Goal: Task Accomplishment & Management: Use online tool/utility

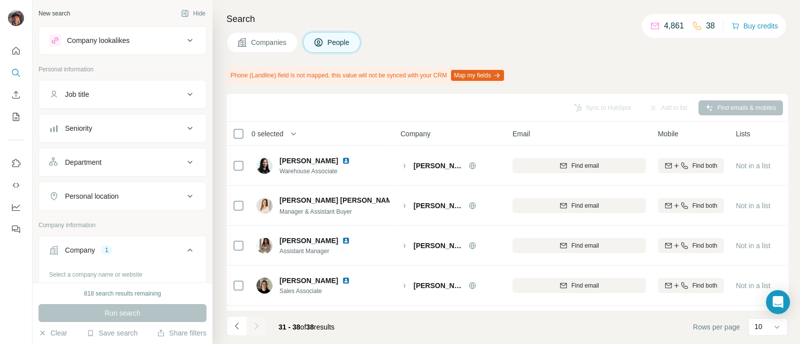
scroll to position [161, 0]
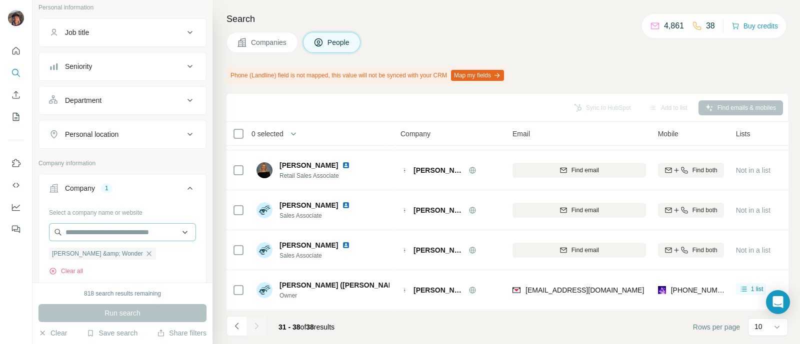
click at [145, 251] on icon "button" at bounding box center [149, 254] width 8 height 8
click at [103, 228] on input "text" at bounding box center [122, 232] width 147 height 18
paste input "**********"
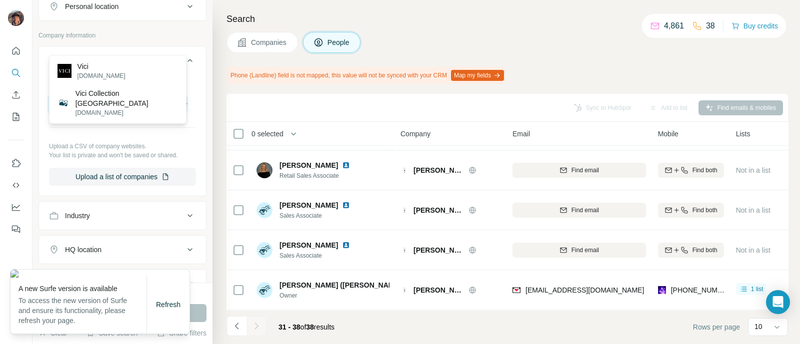
scroll to position [249, 0]
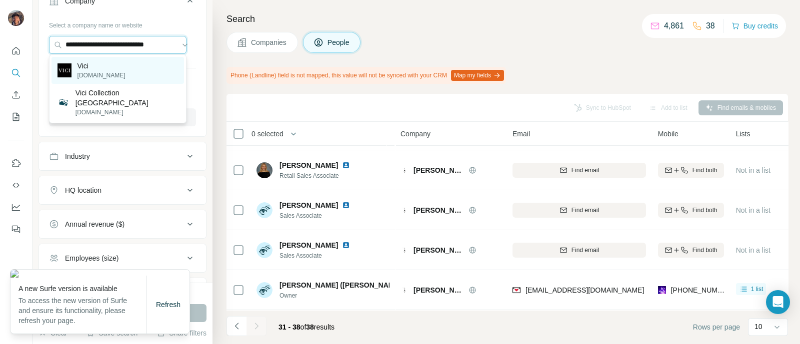
type input "**********"
click at [146, 73] on div "Vici [DOMAIN_NAME]" at bounding box center [117, 70] width 132 height 27
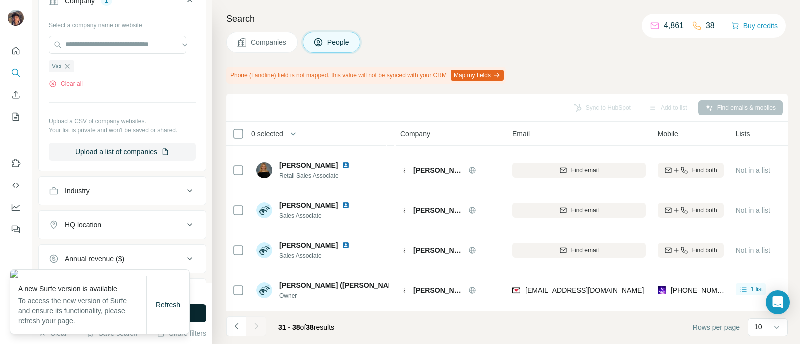
click at [198, 317] on button "Run search" at bounding box center [122, 313] width 168 height 18
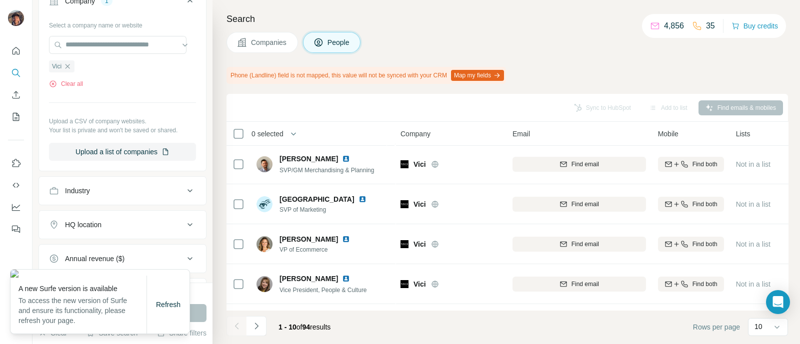
drag, startPoint x: 471, startPoint y: 64, endPoint x: 439, endPoint y: 47, distance: 36.0
click at [439, 47] on div "Companies People" at bounding box center [506, 42] width 561 height 21
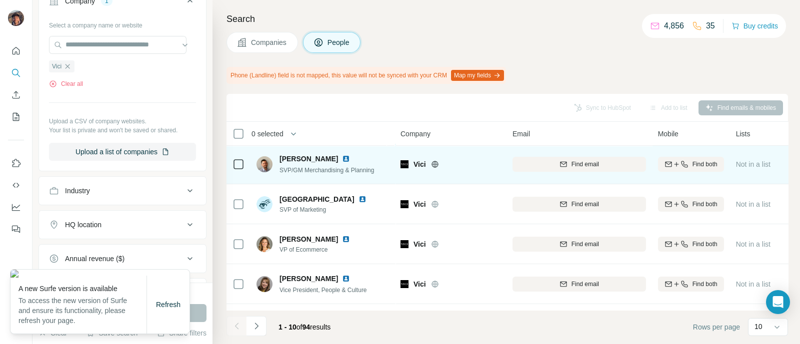
click at [437, 163] on icon at bounding box center [434, 164] width 6 height 6
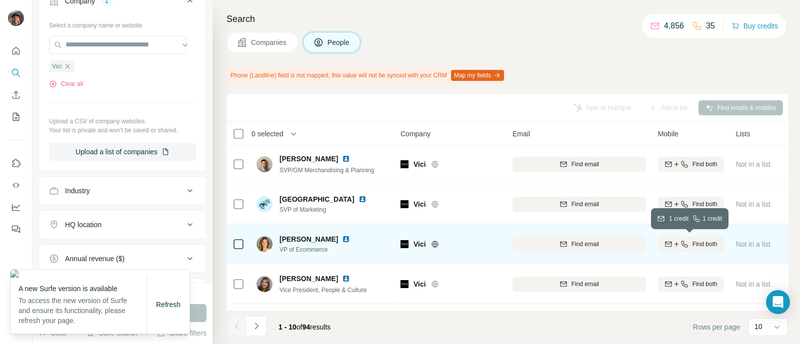
click at [685, 247] on icon "button" at bounding box center [684, 244] width 8 height 8
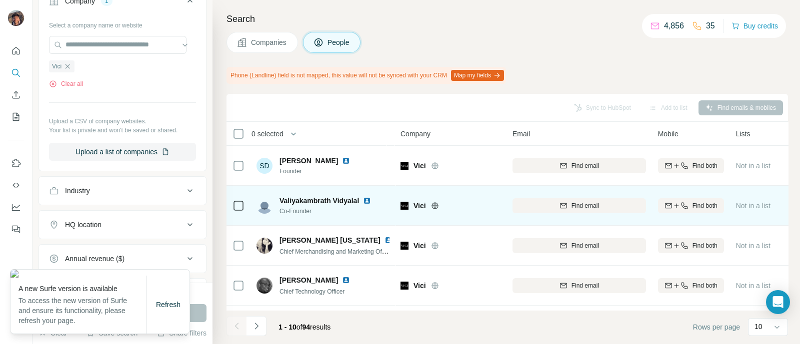
click at [575, 194] on div "Find email" at bounding box center [578, 205] width 133 height 27
click at [577, 199] on button "Find email" at bounding box center [578, 205] width 133 height 15
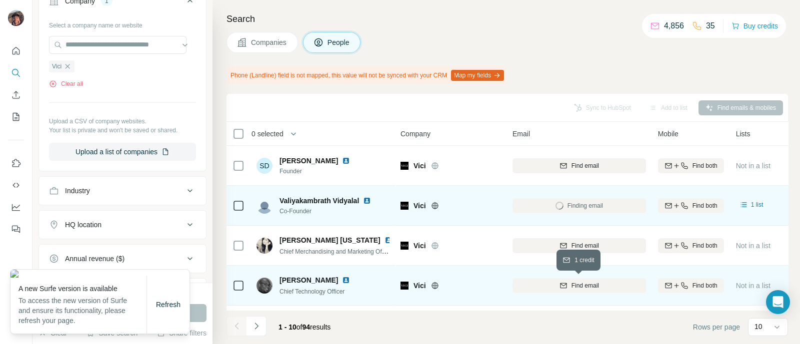
click at [579, 282] on span "Find email" at bounding box center [584, 285] width 27 height 9
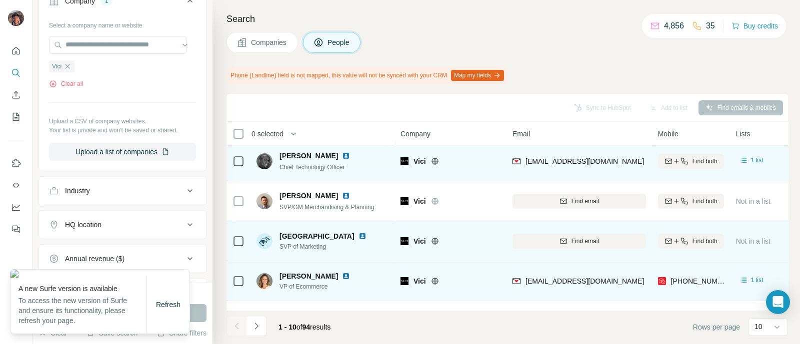
scroll to position [241, 0]
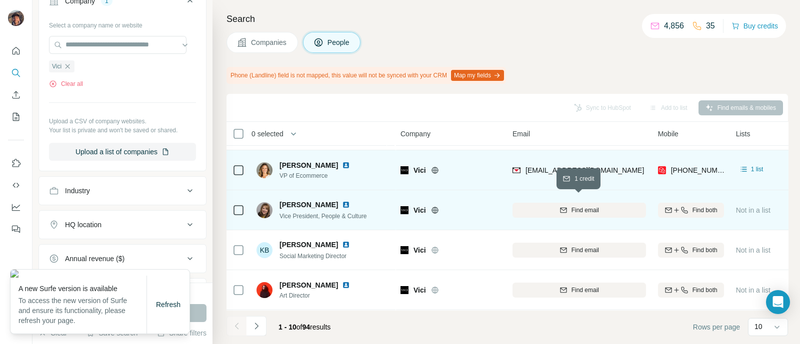
click at [535, 210] on button "Find email" at bounding box center [578, 210] width 133 height 15
click at [256, 330] on icon "Navigate to next page" at bounding box center [256, 326] width 10 height 10
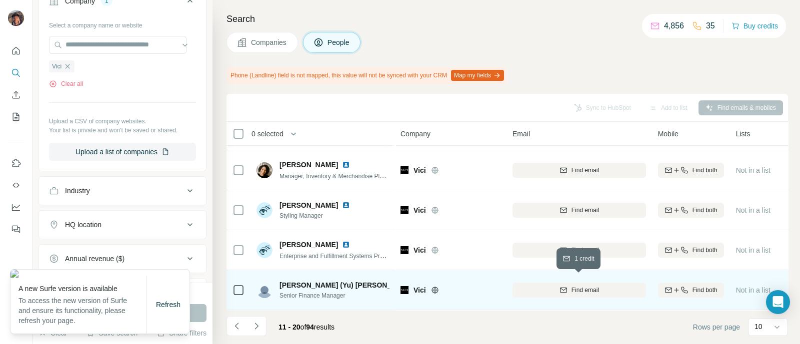
click at [535, 286] on div "Find email" at bounding box center [578, 290] width 133 height 9
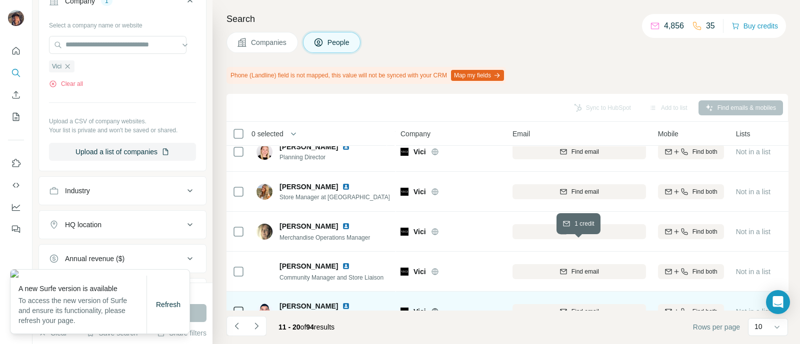
scroll to position [0, 0]
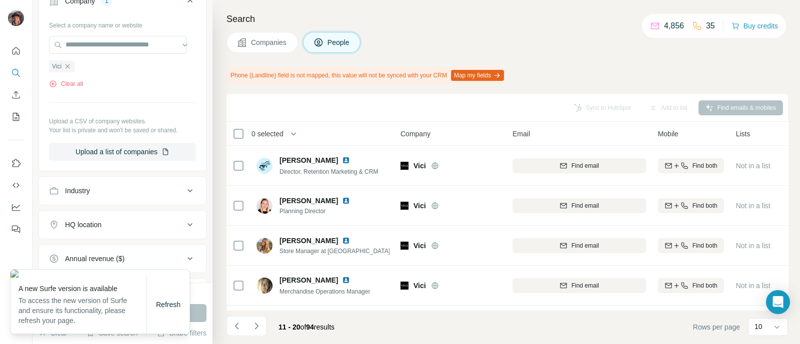
click at [251, 338] on li at bounding box center [256, 327] width 20 height 22
click at [257, 333] on button "Navigate to next page" at bounding box center [256, 326] width 20 height 20
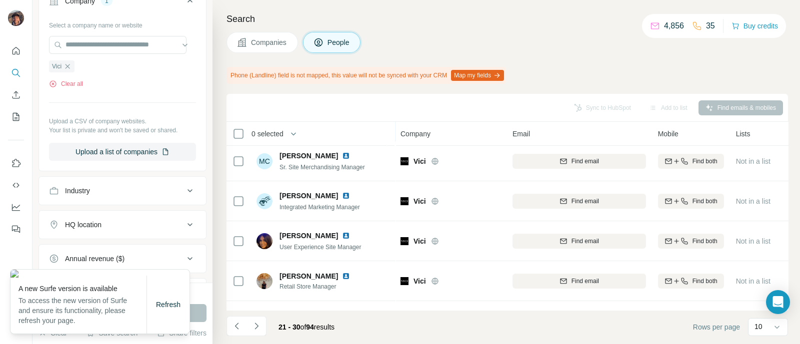
scroll to position [241, 0]
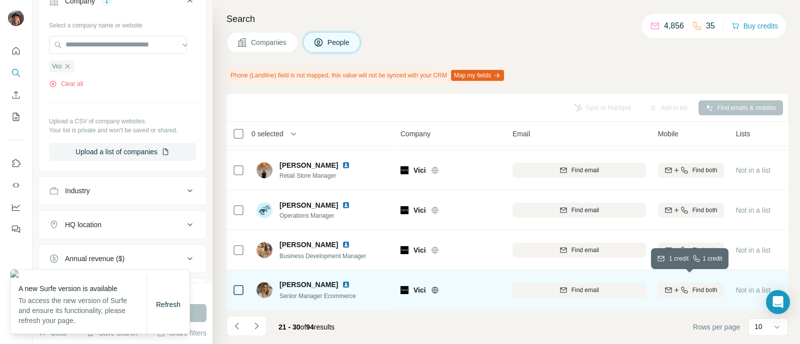
click at [690, 286] on div "Find both" at bounding box center [691, 290] width 66 height 9
click at [237, 334] on button "Navigate to previous page" at bounding box center [236, 326] width 20 height 20
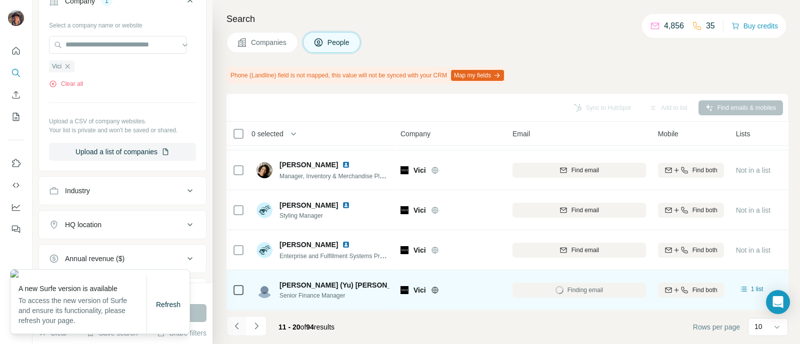
click at [237, 334] on button "Navigate to previous page" at bounding box center [236, 326] width 20 height 20
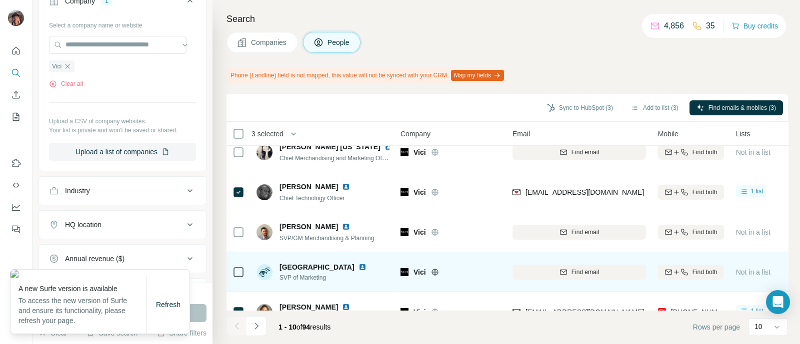
scroll to position [54, 0]
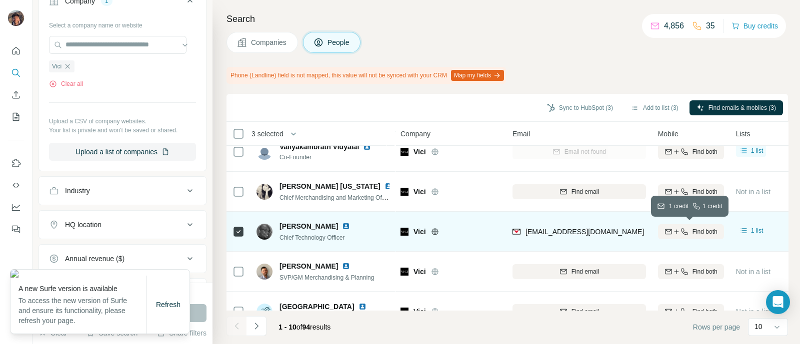
click at [679, 236] on button "Find both" at bounding box center [691, 231] width 66 height 15
click at [256, 322] on icon "Navigate to next page" at bounding box center [256, 326] width 10 height 10
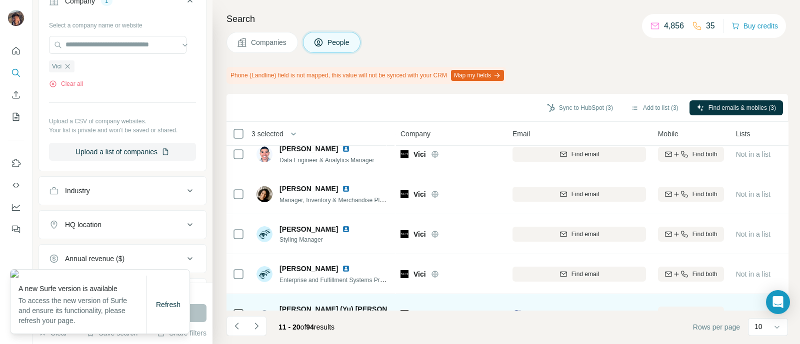
scroll to position [241, 0]
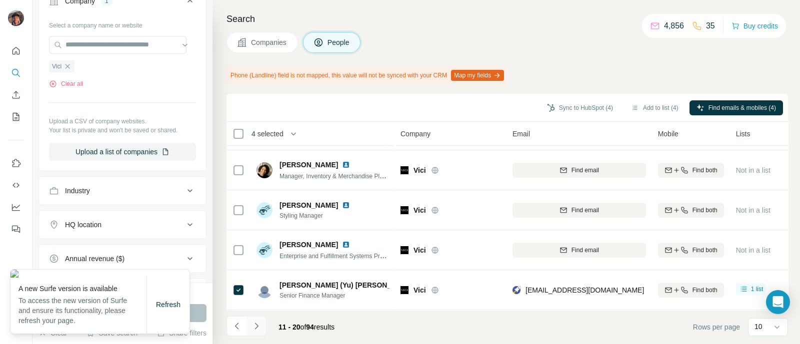
click at [259, 324] on icon "Navigate to next page" at bounding box center [256, 326] width 10 height 10
click at [255, 321] on icon "Navigate to next page" at bounding box center [256, 326] width 10 height 10
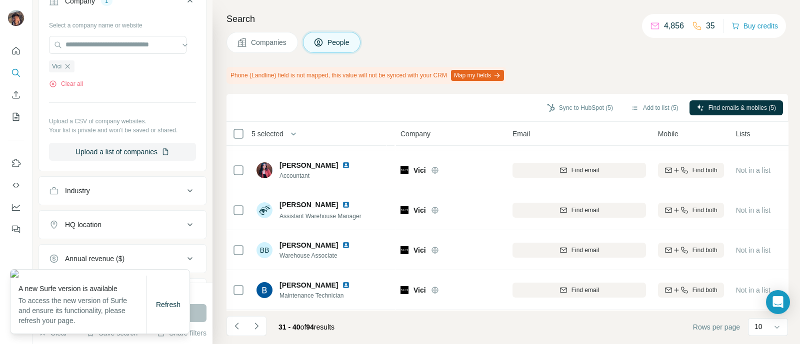
scroll to position [0, 0]
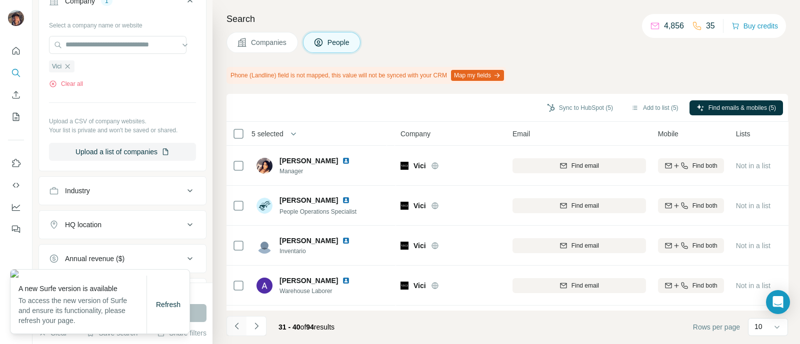
click at [241, 320] on button "Navigate to previous page" at bounding box center [236, 326] width 20 height 20
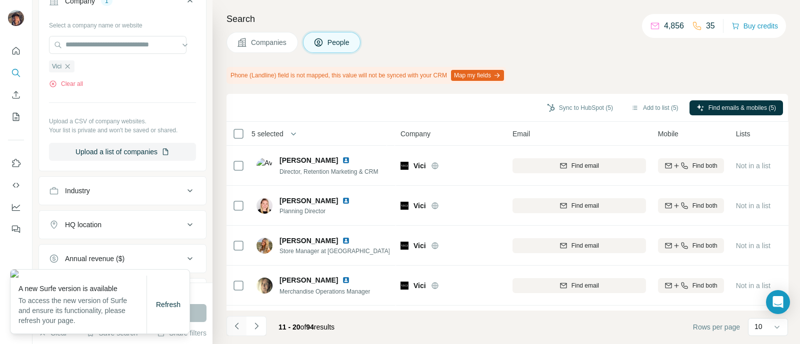
click at [241, 320] on button "Navigate to previous page" at bounding box center [236, 326] width 20 height 20
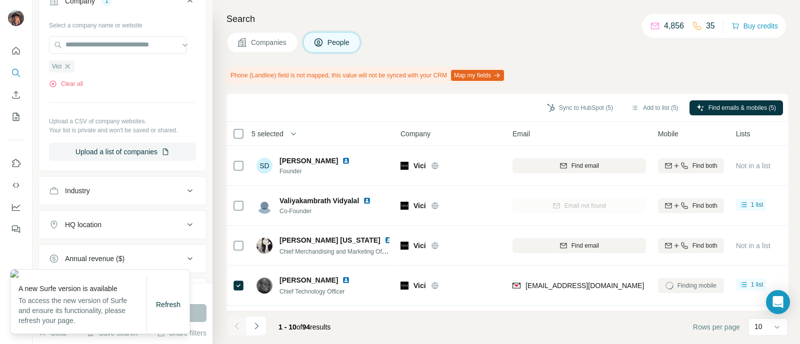
click at [241, 320] on div at bounding box center [236, 326] width 20 height 20
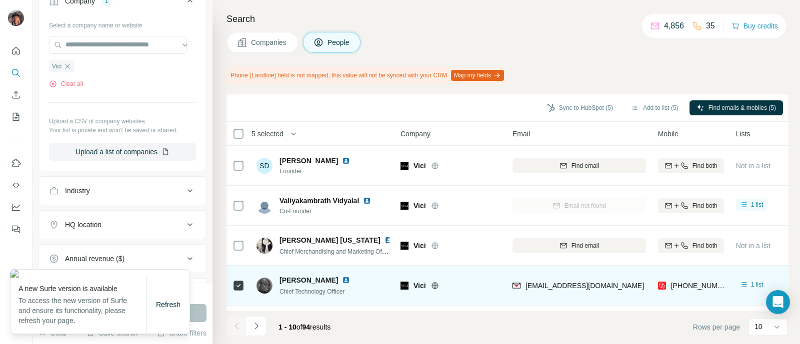
click at [356, 283] on div at bounding box center [358, 280] width 8 height 8
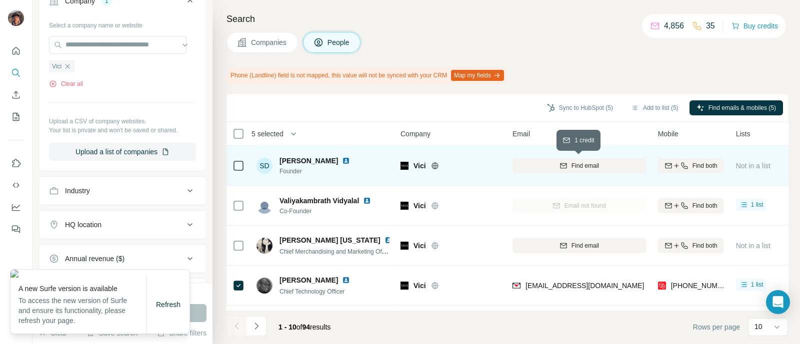
click at [556, 169] on div "Find email" at bounding box center [578, 165] width 133 height 9
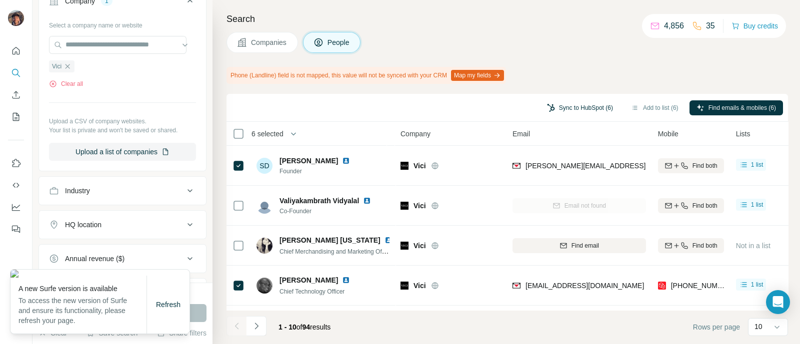
click at [575, 102] on button "Sync to HubSpot (6)" at bounding box center [580, 107] width 80 height 15
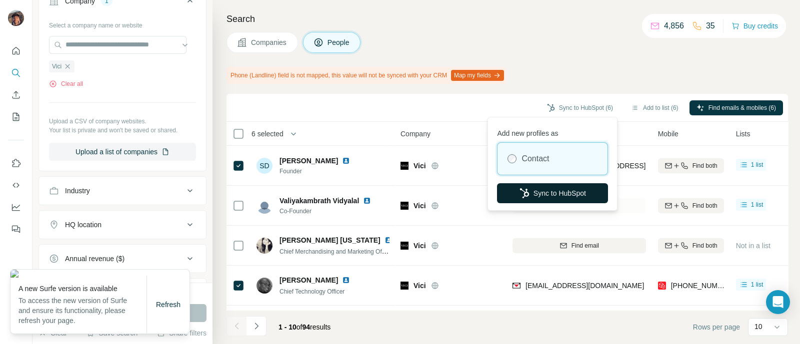
click at [551, 190] on button "Sync to HubSpot" at bounding box center [552, 193] width 111 height 20
